Goal: Task Accomplishment & Management: Manage account settings

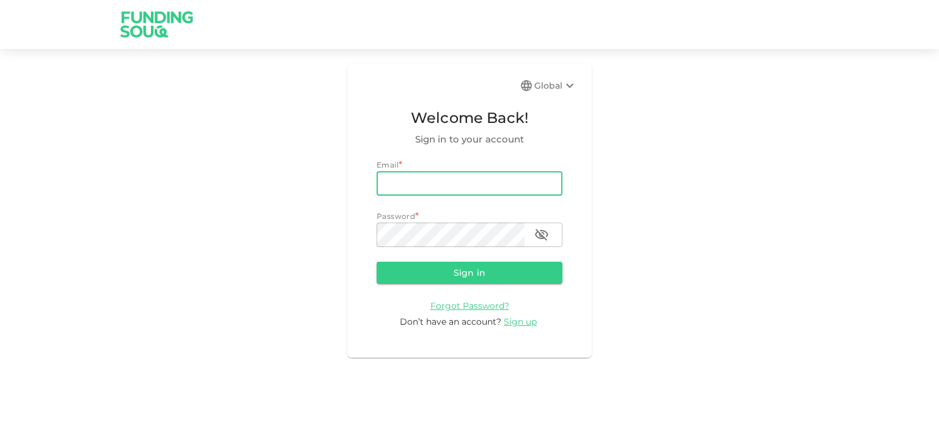
click at [482, 189] on input "email" at bounding box center [470, 183] width 186 height 24
click at [465, 182] on input "email" at bounding box center [470, 183] width 186 height 24
type input "sirajrasul2014@gmail.com"
click at [443, 251] on form "Email email sirajrasul2014@gmail.com email Password * password password Sign in…" at bounding box center [470, 243] width 186 height 169
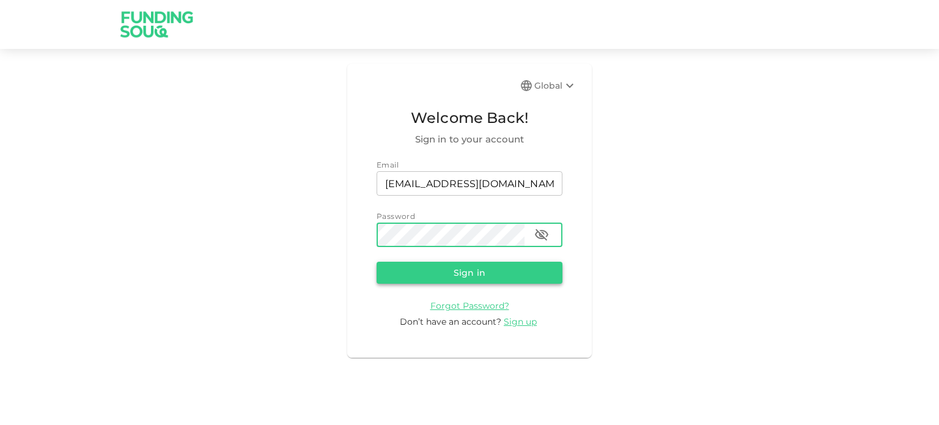
click at [475, 279] on button "Sign in" at bounding box center [470, 273] width 186 height 22
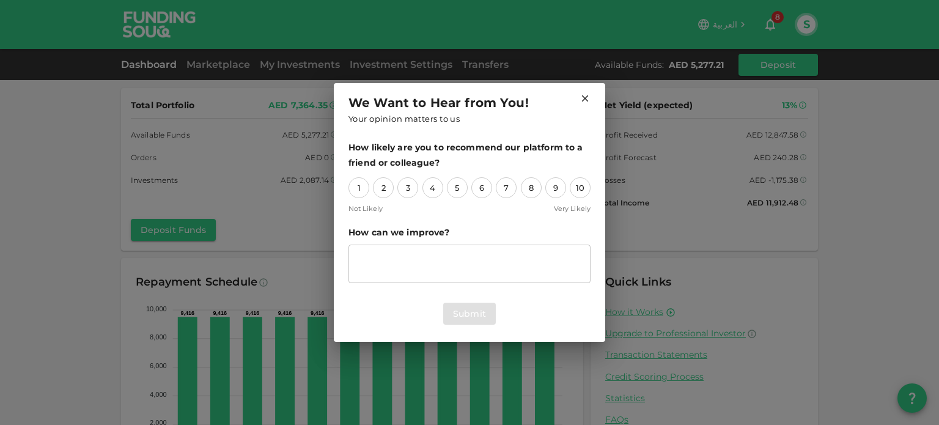
click at [589, 100] on icon at bounding box center [585, 98] width 11 height 11
click at [585, 97] on icon at bounding box center [585, 98] width 7 height 7
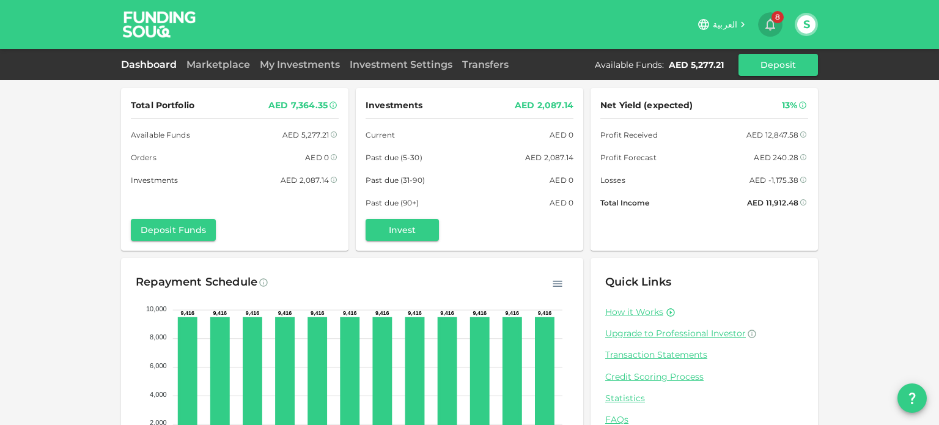
click at [775, 24] on icon "button" at bounding box center [770, 24] width 15 height 15
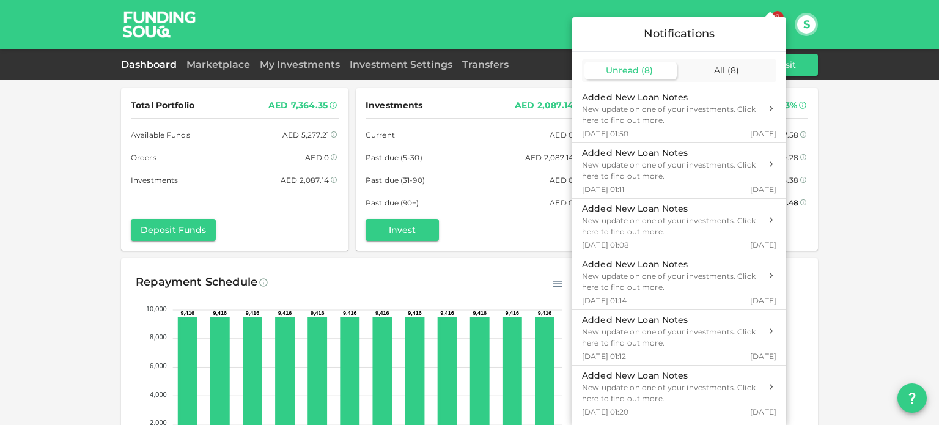
click at [735, 79] on div "Unread ( 8 ) All ( 8 )" at bounding box center [679, 70] width 194 height 23
click at [733, 71] on span "( 8 )" at bounding box center [733, 70] width 12 height 11
click at [874, 235] on div at bounding box center [469, 212] width 939 height 425
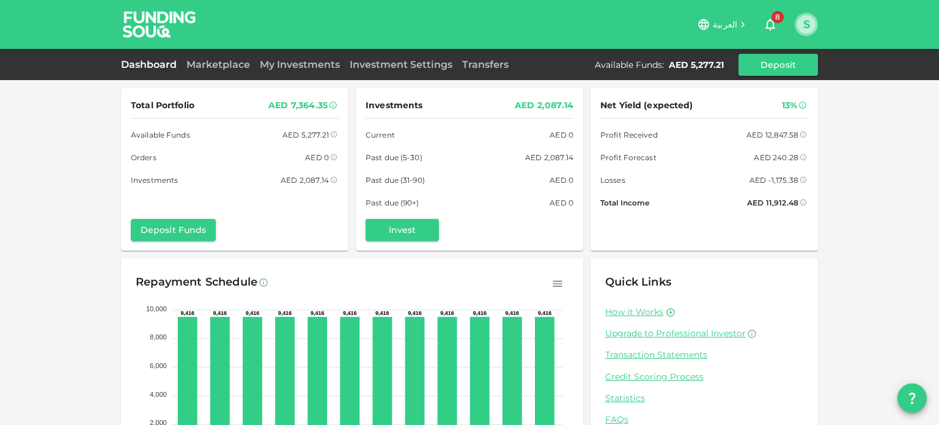
click at [806, 21] on button "S" at bounding box center [806, 24] width 18 height 18
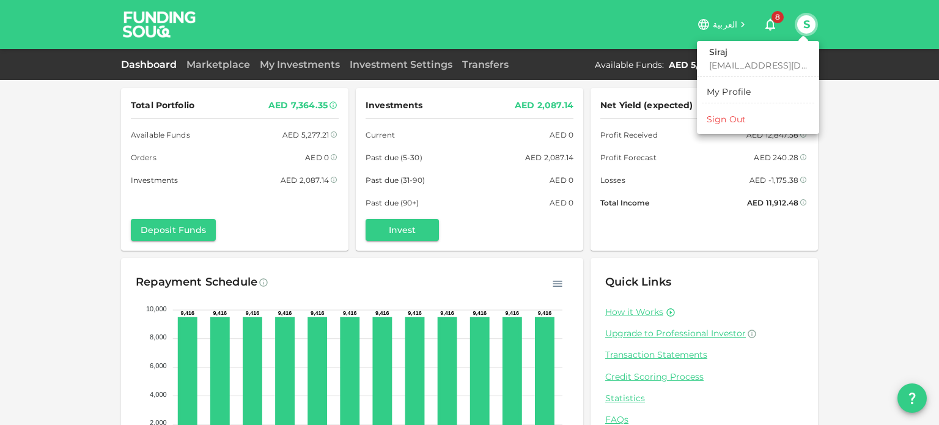
click at [730, 89] on div "My Profile" at bounding box center [729, 92] width 45 height 12
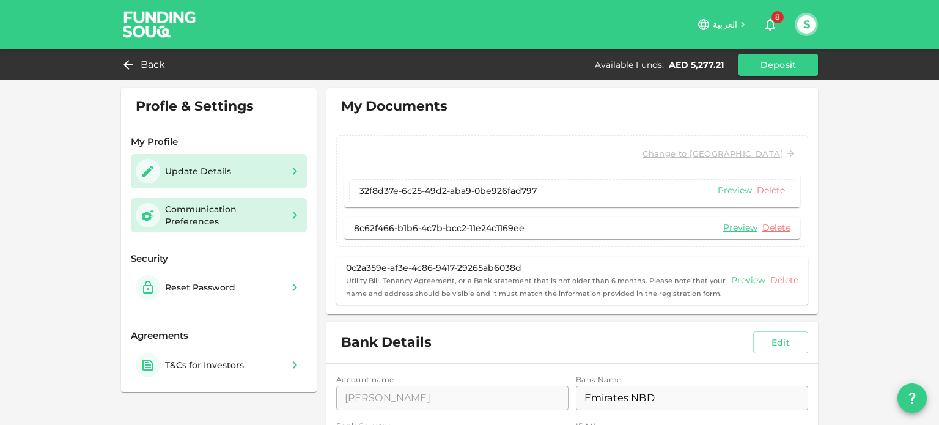
click at [212, 217] on div "Communication Preferences" at bounding box center [223, 215] width 117 height 24
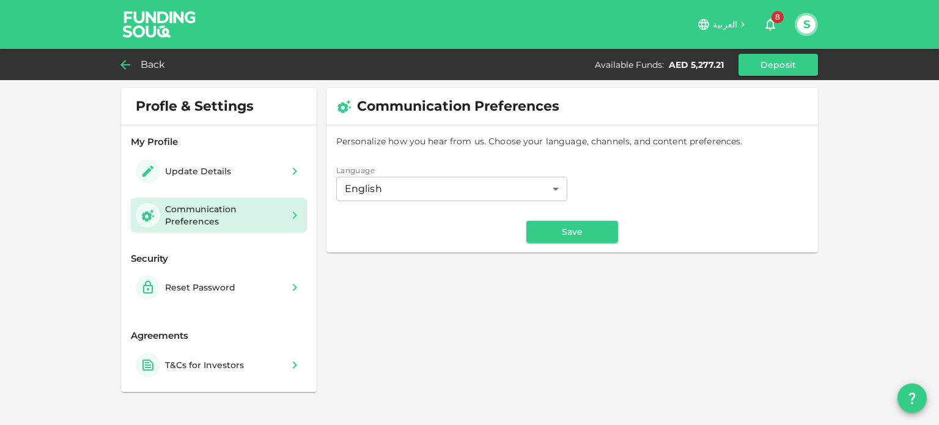
click at [135, 69] on div "Back" at bounding box center [146, 64] width 50 height 17
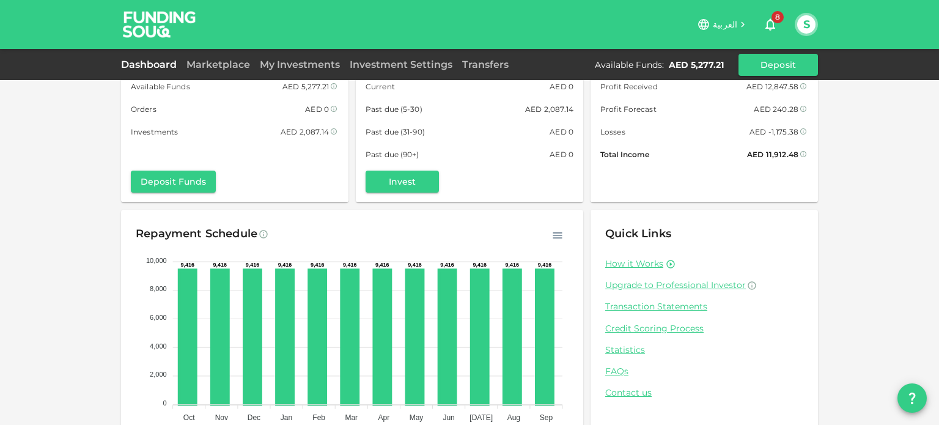
scroll to position [32, 0]
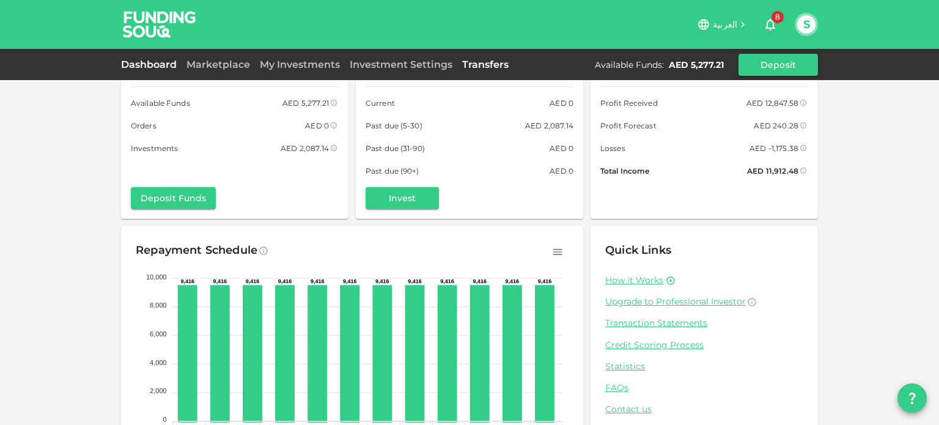
click at [473, 62] on link "Transfers" at bounding box center [485, 65] width 56 height 12
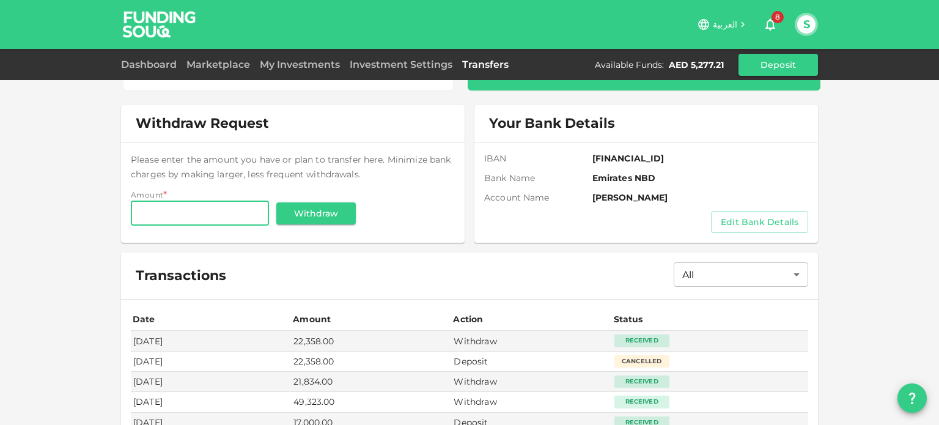
click at [218, 218] on input "Amount" at bounding box center [200, 213] width 138 height 24
type input "5,277"
click at [317, 215] on button "Withdraw" at bounding box center [315, 213] width 79 height 22
